Goal: Task Accomplishment & Management: Complete application form

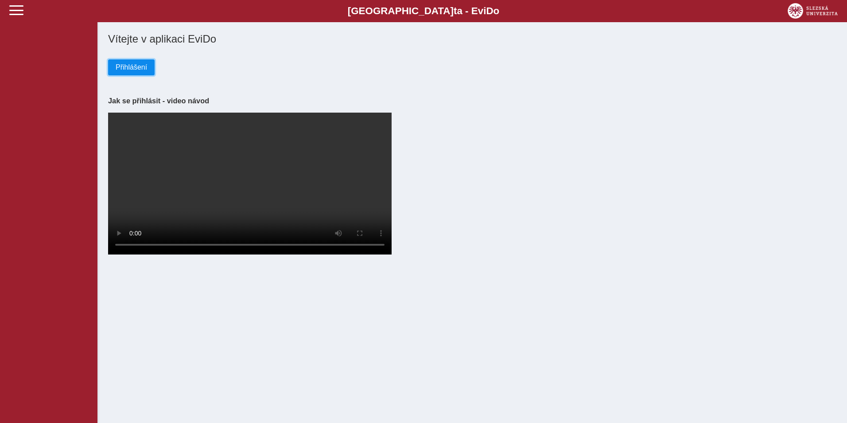
click at [138, 74] on button "Přihlášení" at bounding box center [131, 67] width 47 height 16
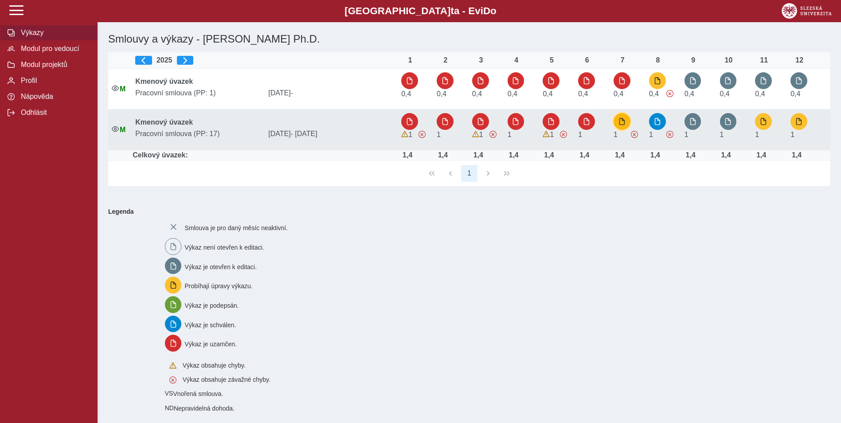
click at [624, 119] on span "button" at bounding box center [621, 121] width 7 height 7
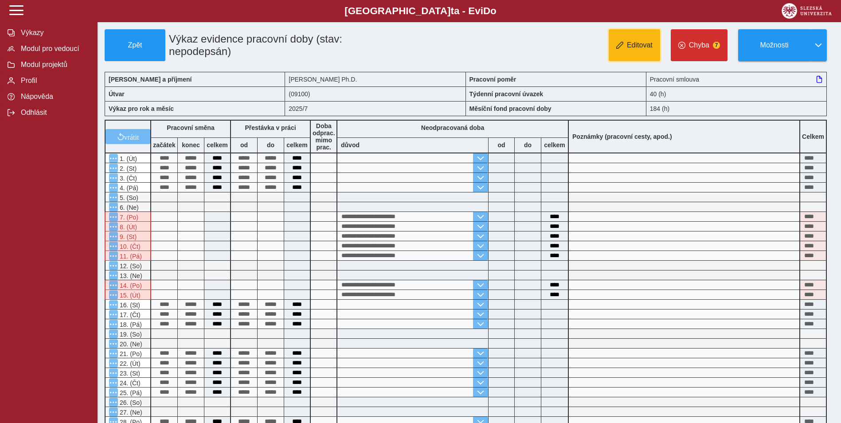
click at [621, 47] on span "button" at bounding box center [619, 45] width 7 height 7
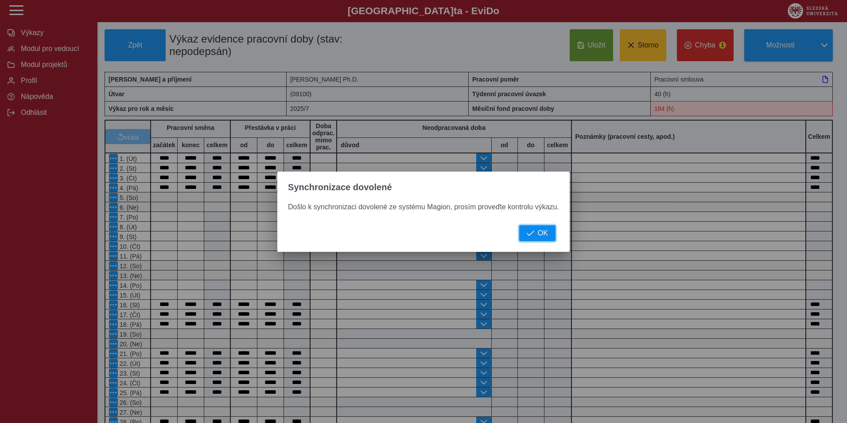
drag, startPoint x: 536, startPoint y: 232, endPoint x: 529, endPoint y: 232, distance: 7.1
click at [536, 232] on button "OK" at bounding box center [537, 233] width 36 height 16
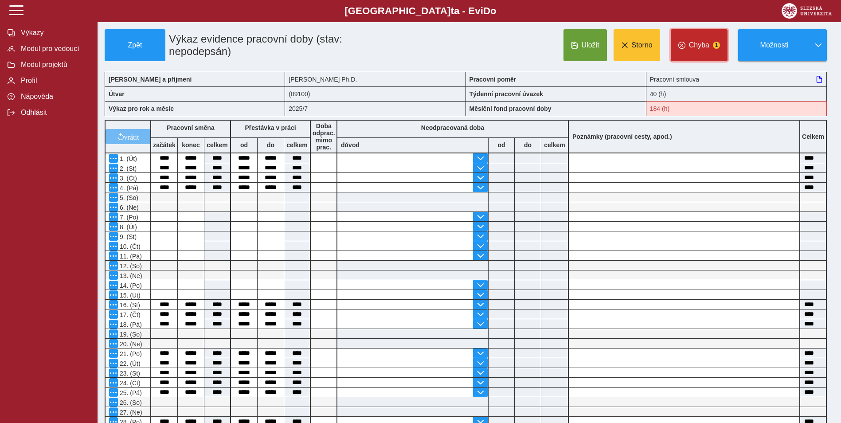
click at [698, 49] on span "Chyba" at bounding box center [699, 45] width 20 height 8
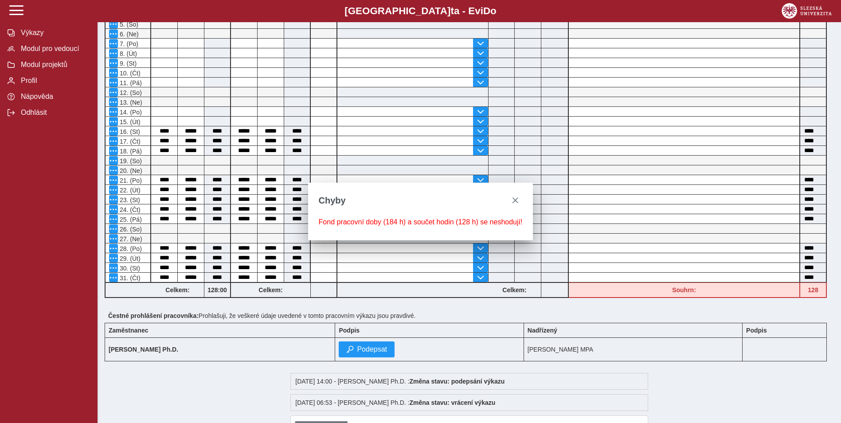
scroll to position [90, 0]
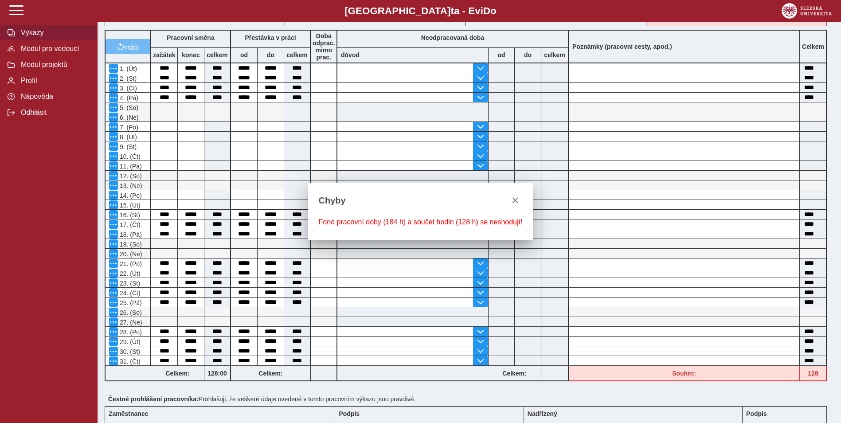
click at [35, 37] on span "Výkazy" at bounding box center [54, 33] width 72 height 8
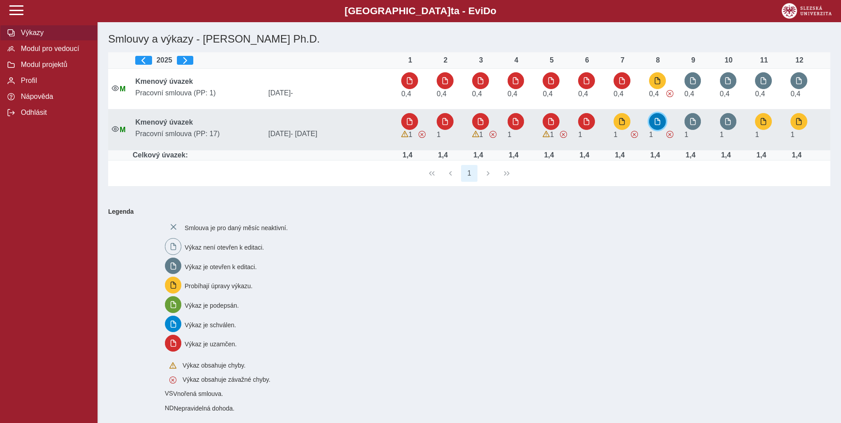
click at [658, 121] on span "button" at bounding box center [657, 121] width 7 height 7
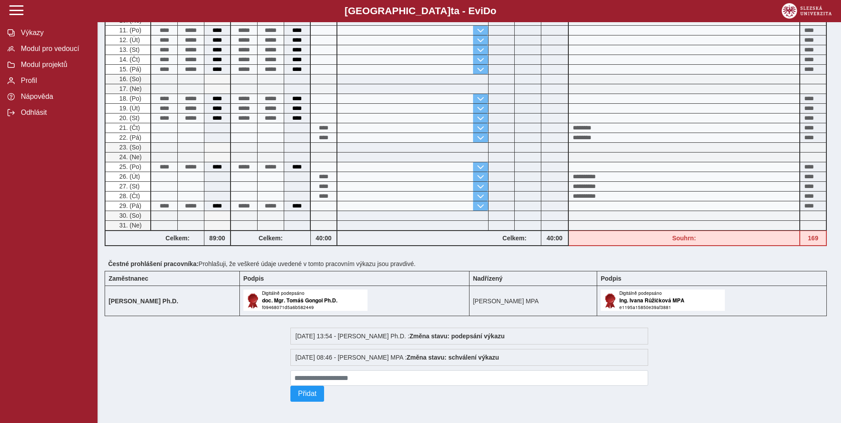
scroll to position [216, 0]
click at [45, 37] on span "Výkazy" at bounding box center [54, 33] width 72 height 8
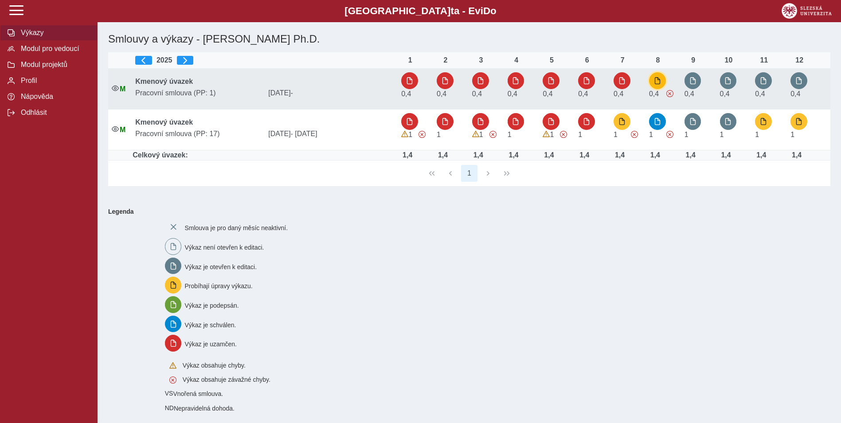
click at [657, 82] on span "button" at bounding box center [657, 80] width 7 height 7
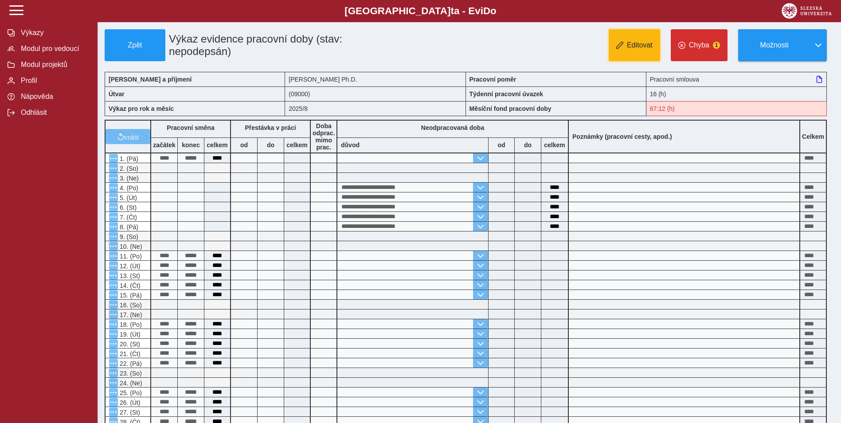
click at [634, 40] on button "Editovat" at bounding box center [634, 45] width 51 height 32
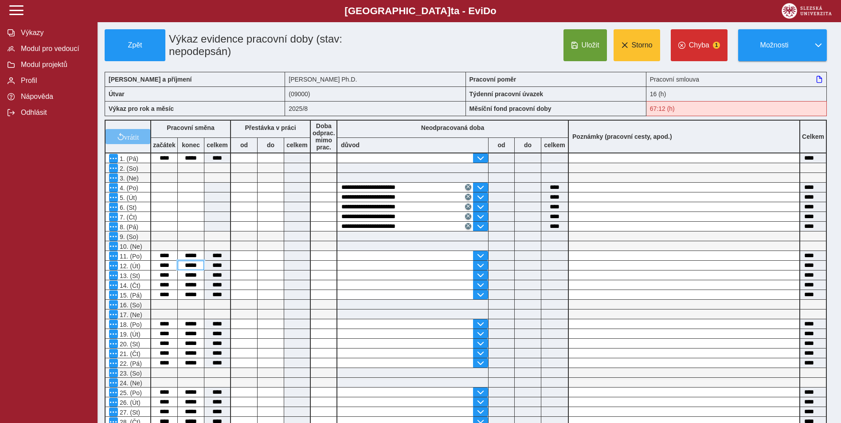
click at [195, 264] on input "*****" at bounding box center [191, 265] width 26 height 9
type input "*****"
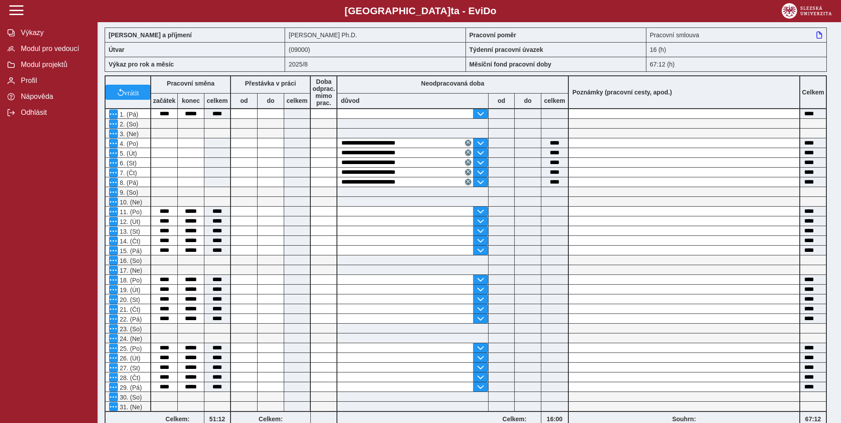
scroll to position [177, 0]
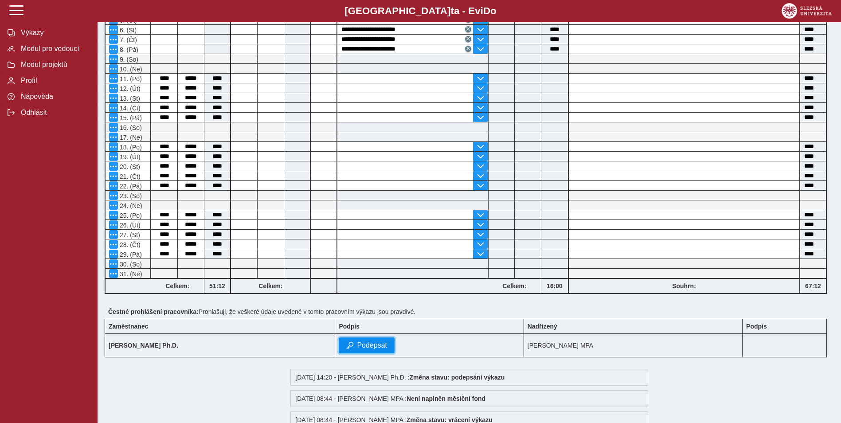
click at [387, 345] on span "Podepsat" at bounding box center [372, 345] width 30 height 8
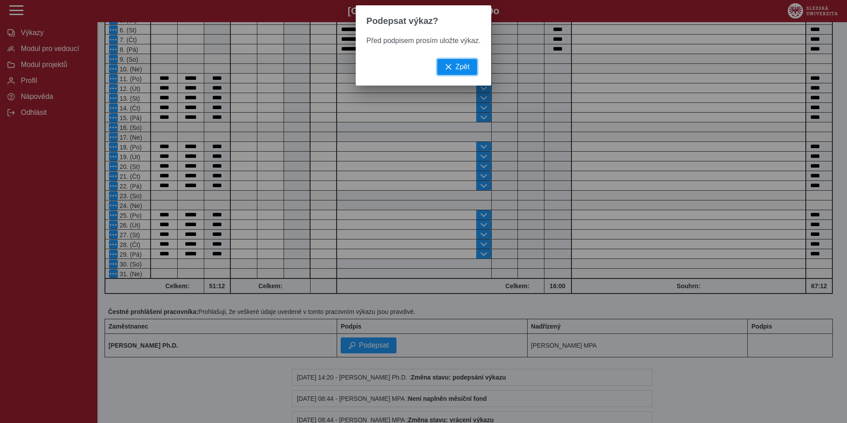
click at [450, 70] on span "button" at bounding box center [448, 66] width 7 height 7
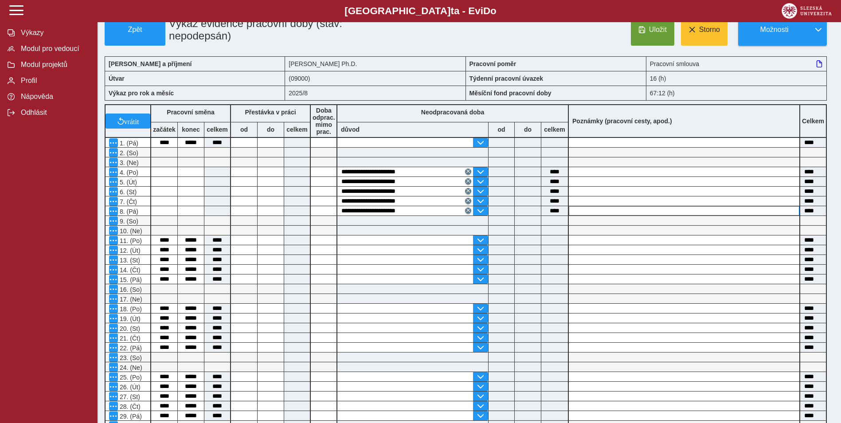
scroll to position [0, 0]
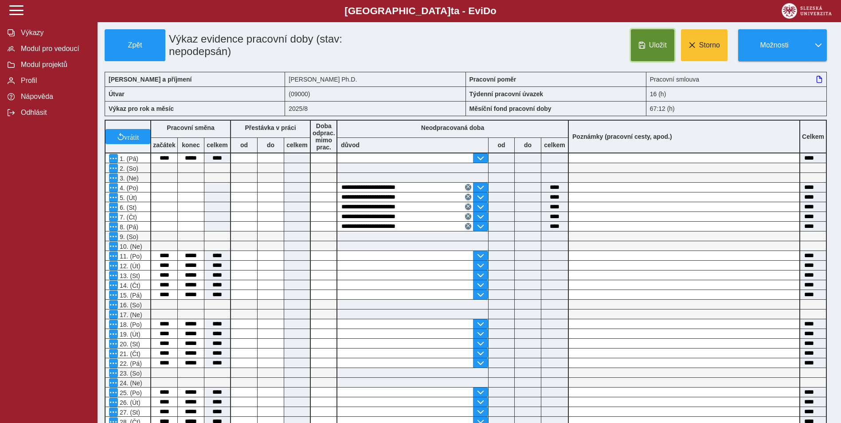
drag, startPoint x: 648, startPoint y: 43, endPoint x: 646, endPoint y: 48, distance: 6.0
click at [646, 48] on button "Uložit" at bounding box center [652, 45] width 43 height 32
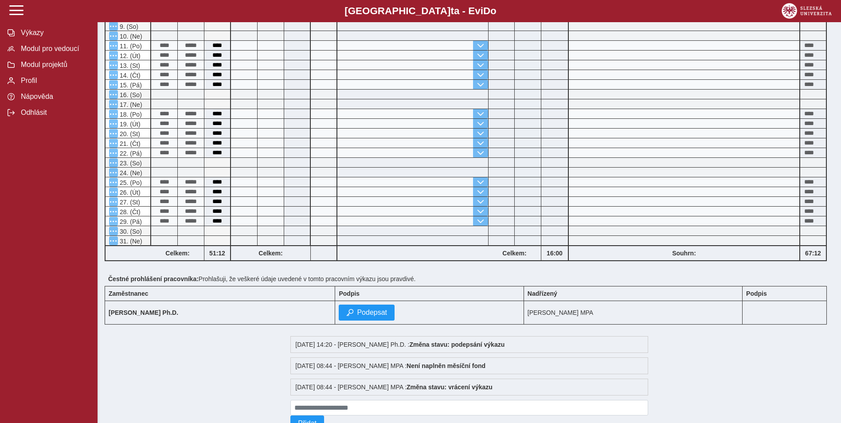
scroll to position [244, 0]
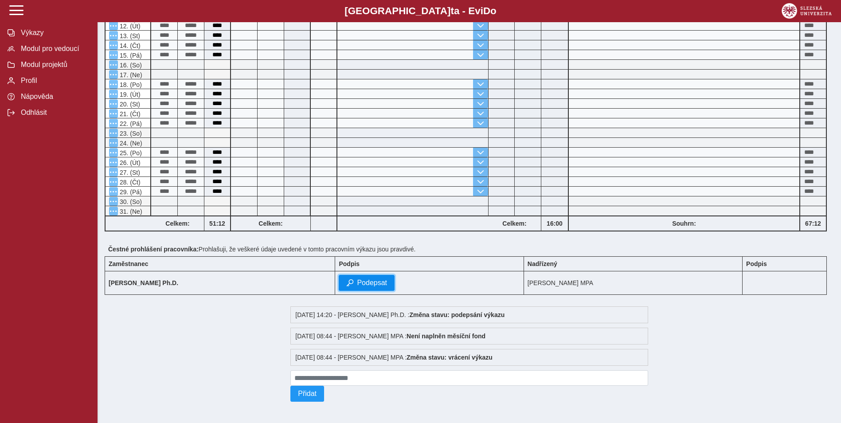
click at [387, 282] on span "Podepsat" at bounding box center [372, 283] width 30 height 8
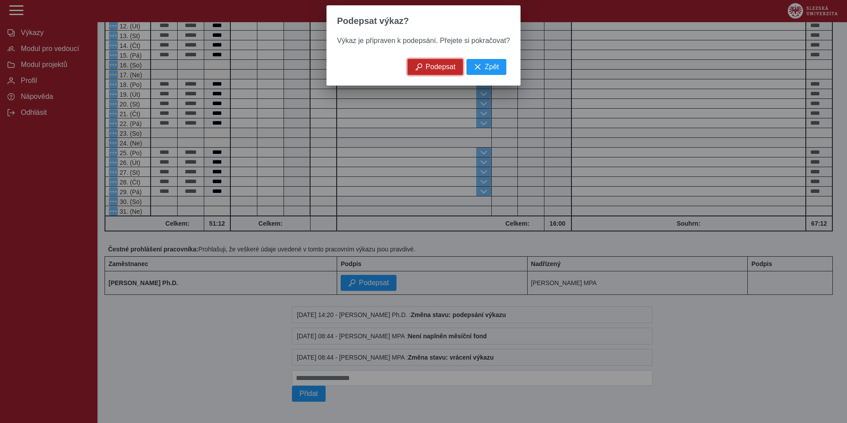
click at [439, 71] on span "Podepsat" at bounding box center [441, 67] width 30 height 8
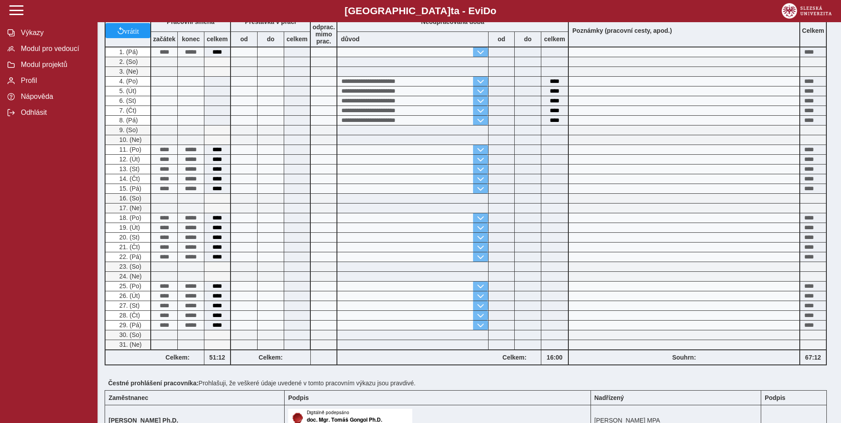
scroll to position [0, 0]
